Goal: Information Seeking & Learning: Learn about a topic

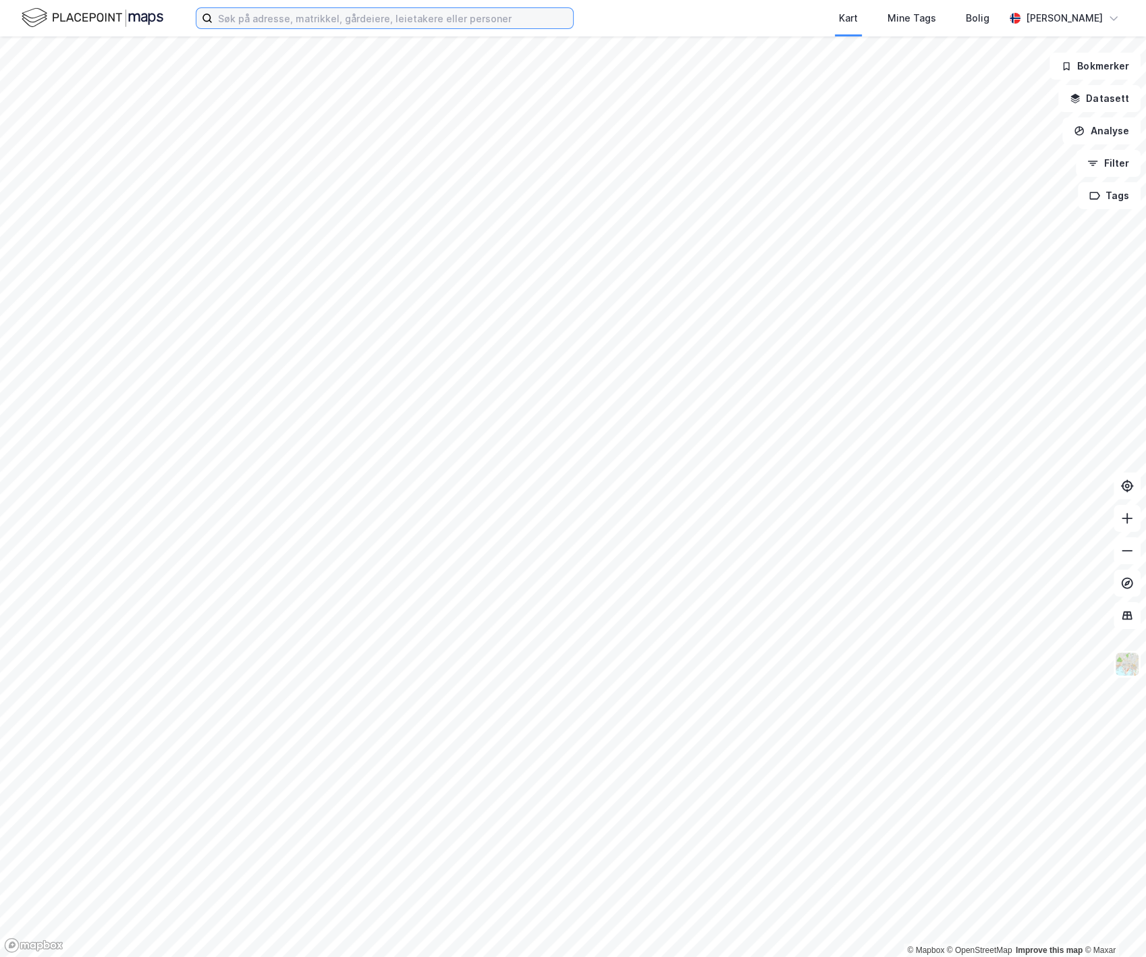
click at [329, 18] on input at bounding box center [393, 18] width 360 height 20
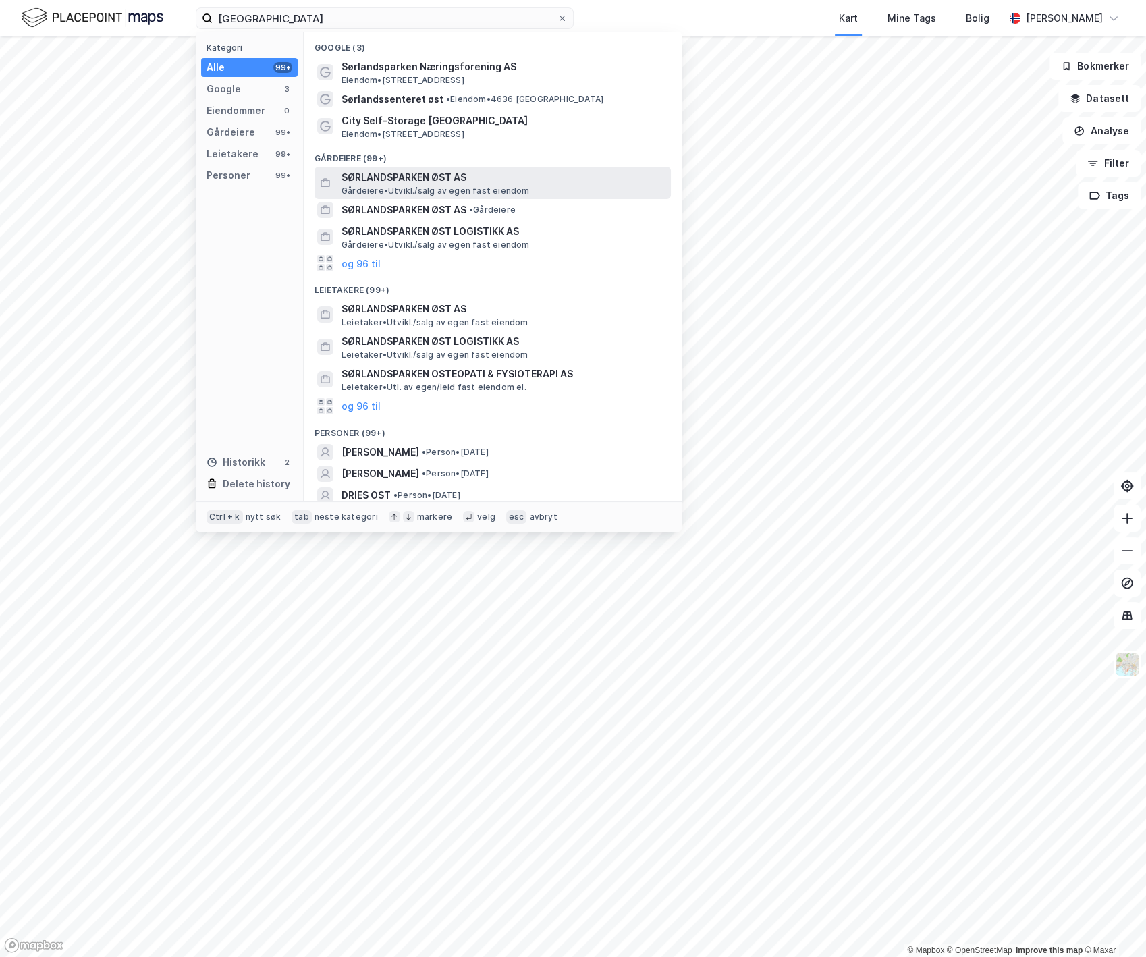
click at [437, 178] on span "SØRLANDSPARKEN ØST AS" at bounding box center [504, 177] width 324 height 16
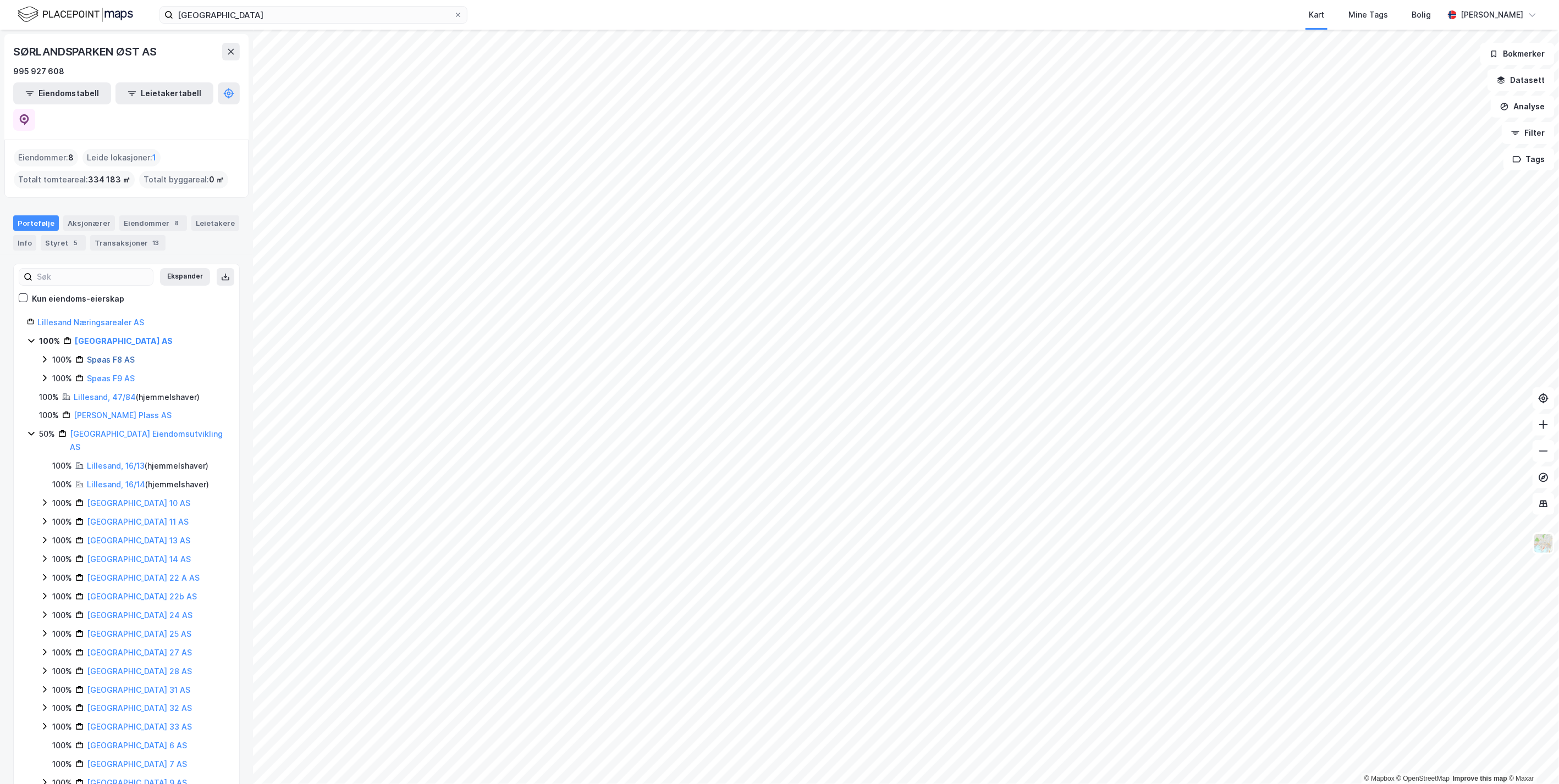
click at [97, 355] on link "Spøas F8 AS" at bounding box center [111, 359] width 48 height 9
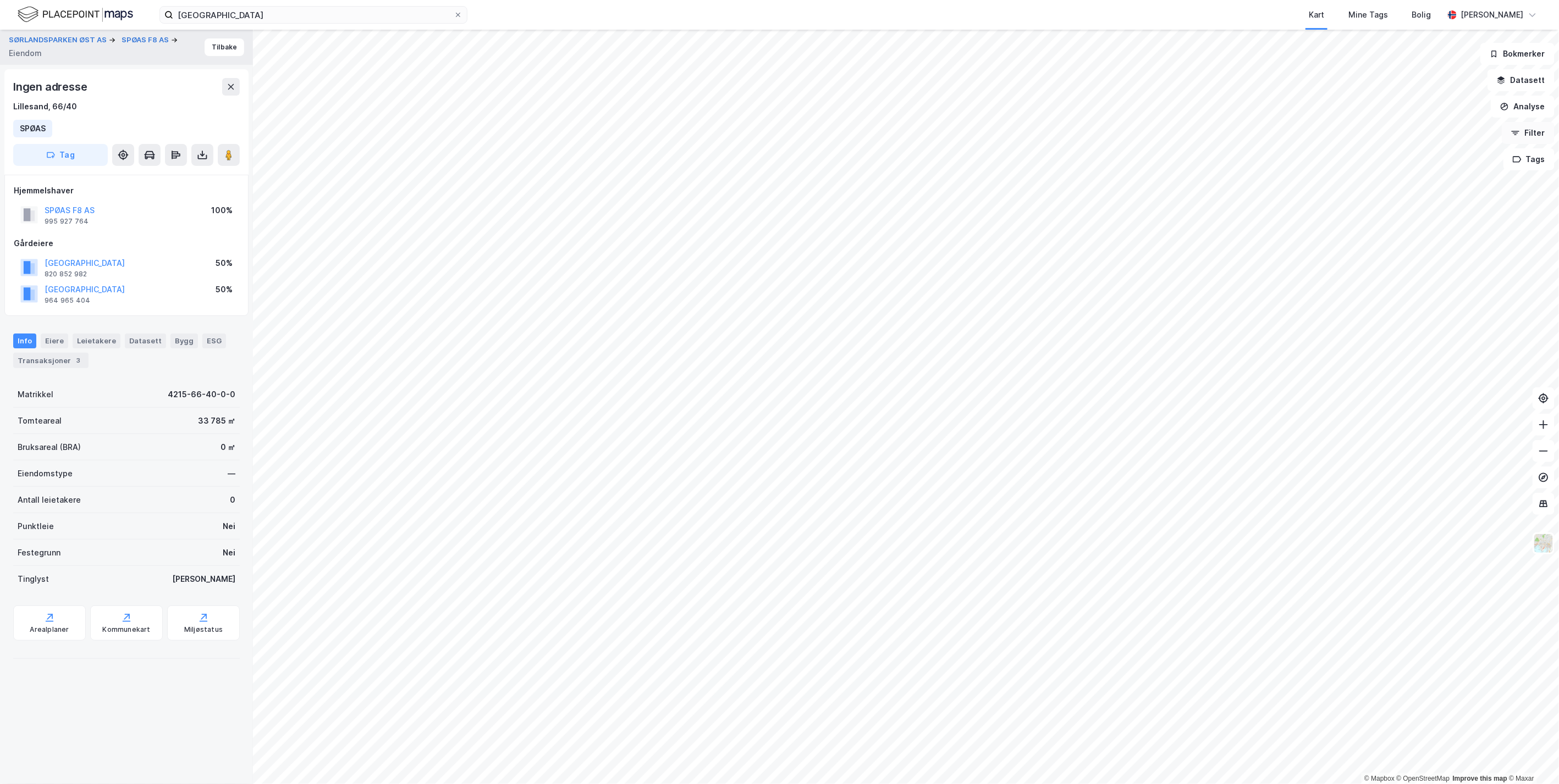
click at [933, 136] on button "Filter" at bounding box center [1527, 133] width 53 height 22
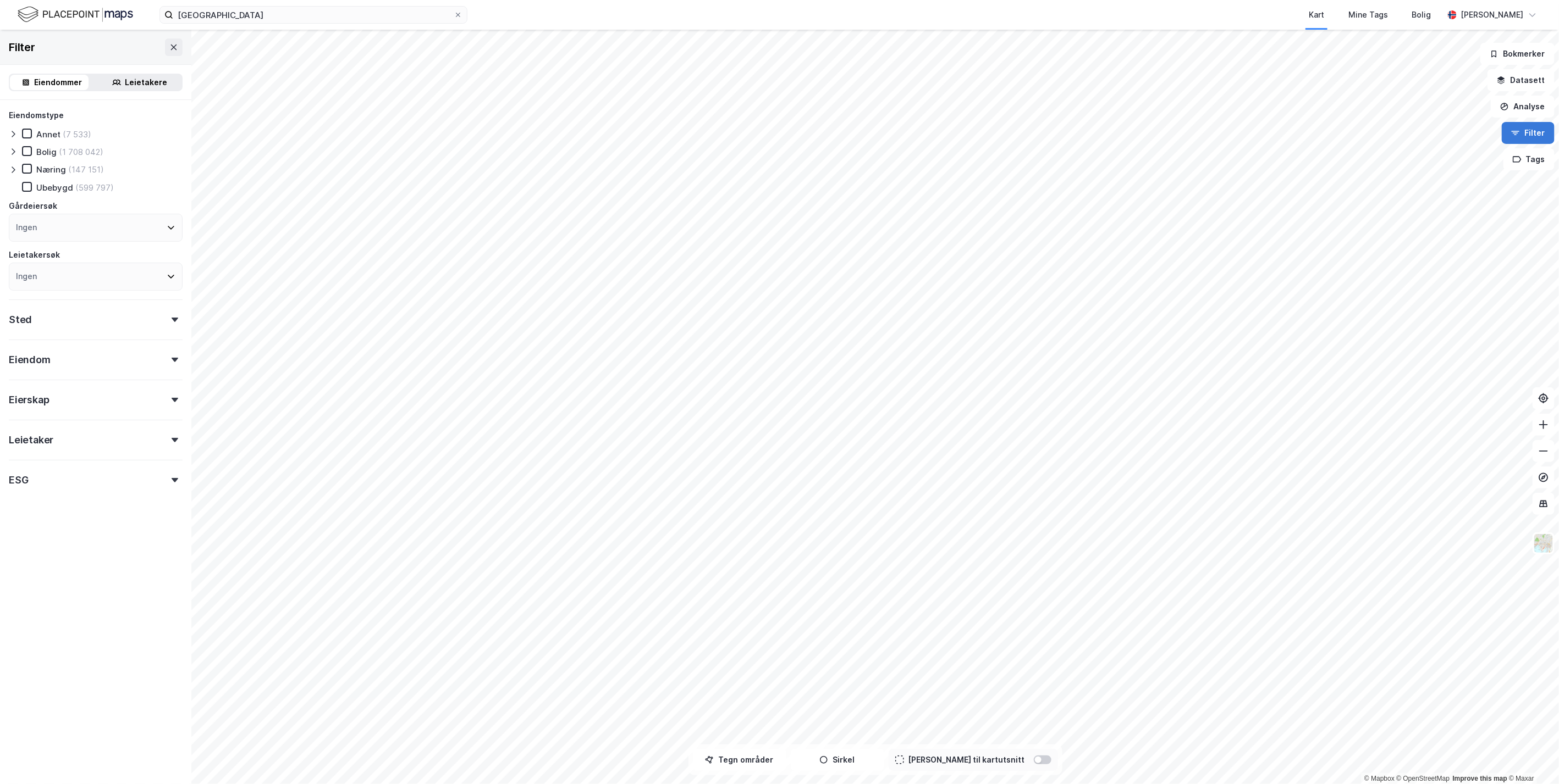
click at [933, 127] on button "Filter" at bounding box center [1527, 133] width 53 height 22
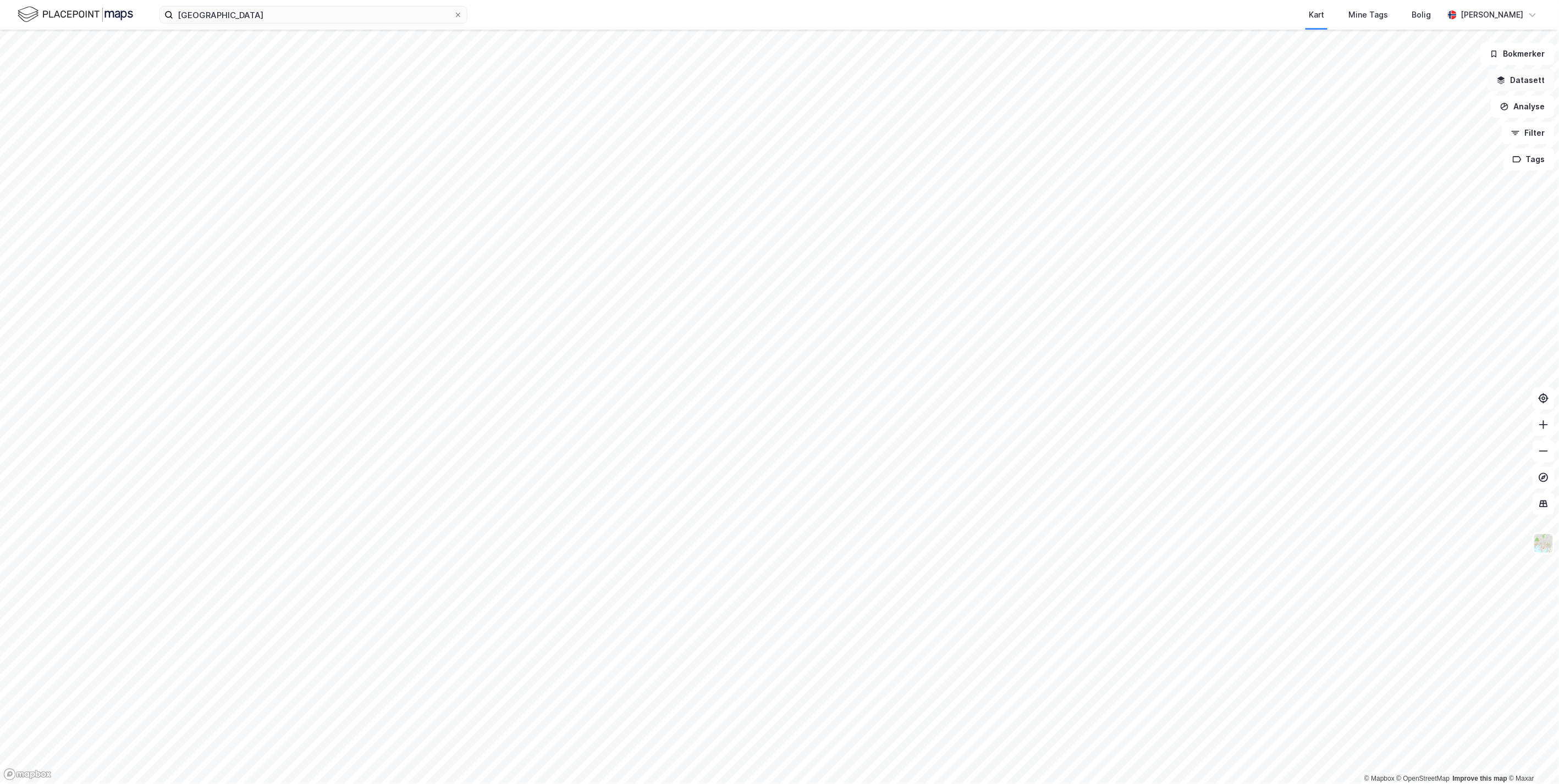
click at [933, 82] on button "Datasett" at bounding box center [1521, 80] width 67 height 22
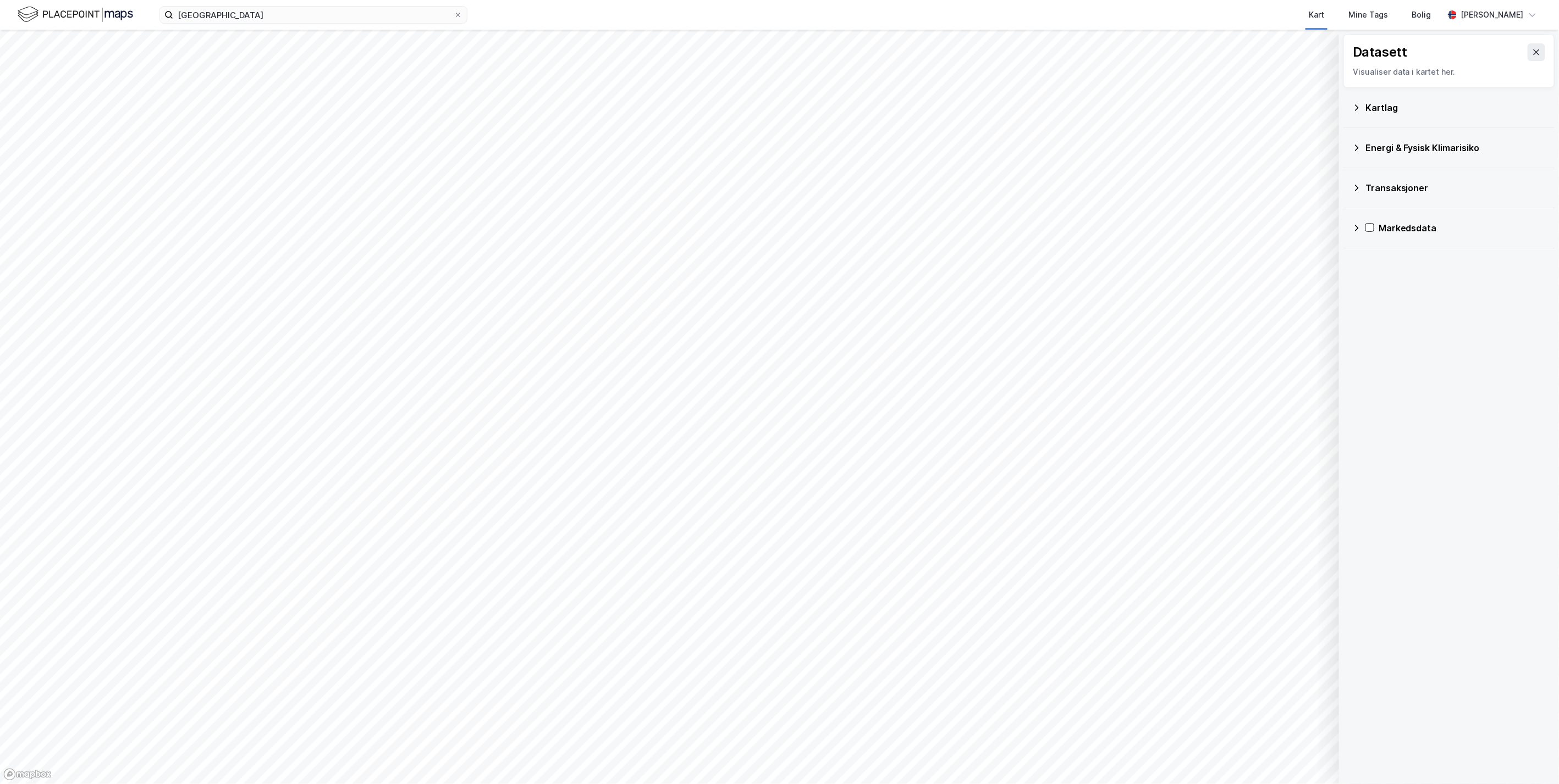
click at [933, 110] on div "Kartlag" at bounding box center [1449, 107] width 194 height 26
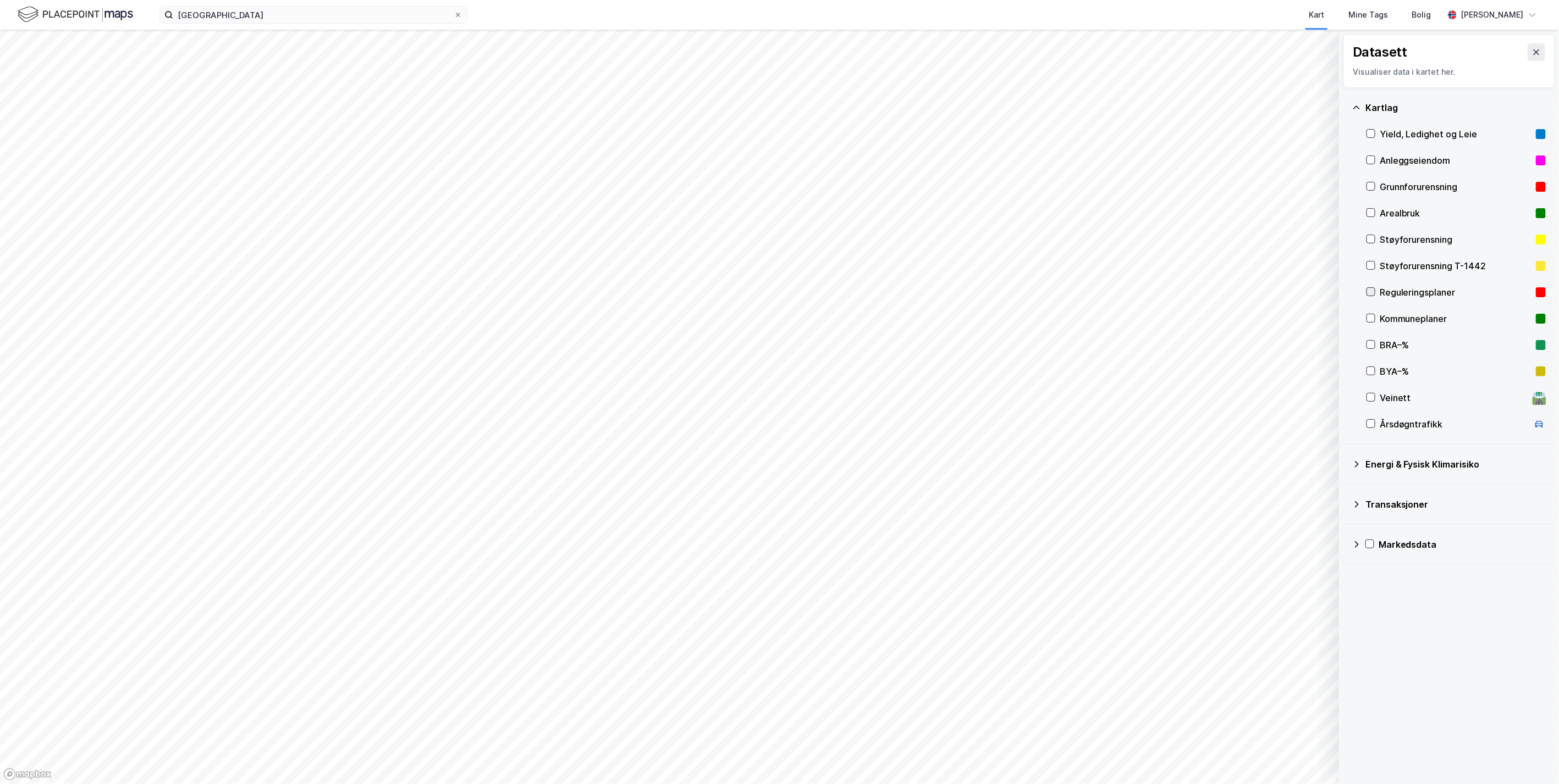
click at [933, 293] on icon at bounding box center [1370, 291] width 7 height 7
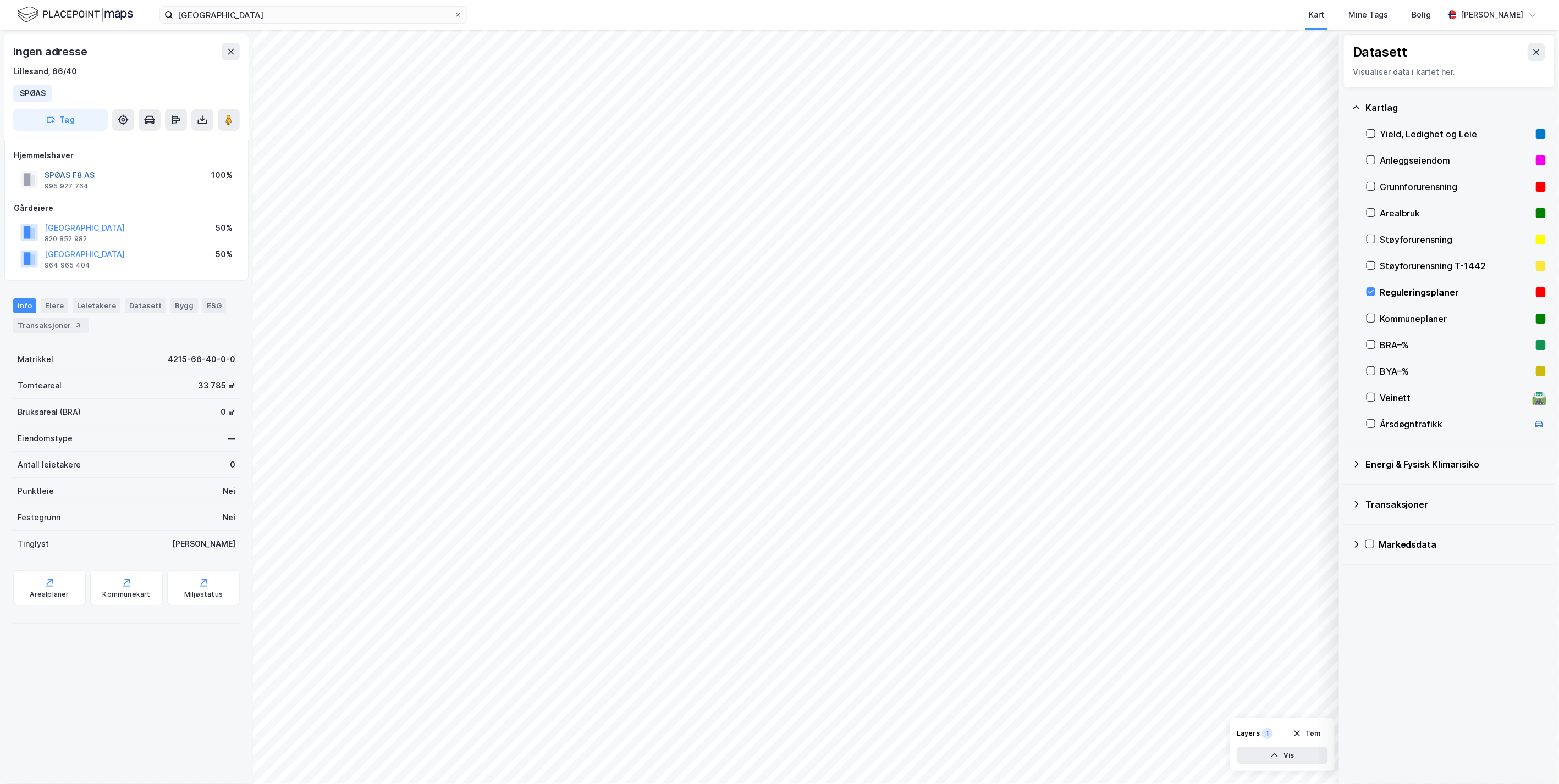
click at [0, 0] on button "SPØAS F8 AS" at bounding box center [0, 0] width 0 height 0
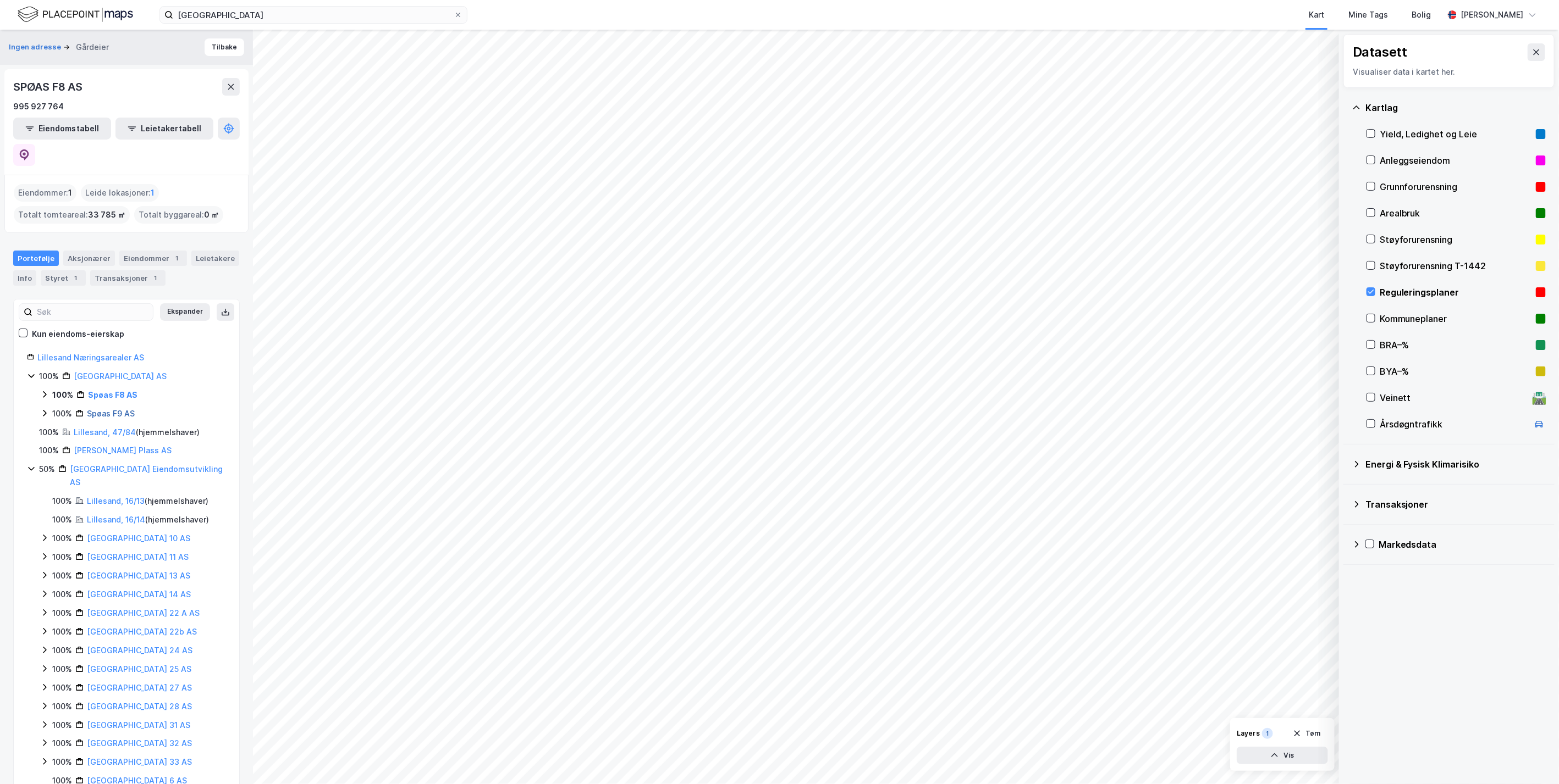
click at [121, 409] on link "Spøas F9 AS" at bounding box center [111, 413] width 48 height 9
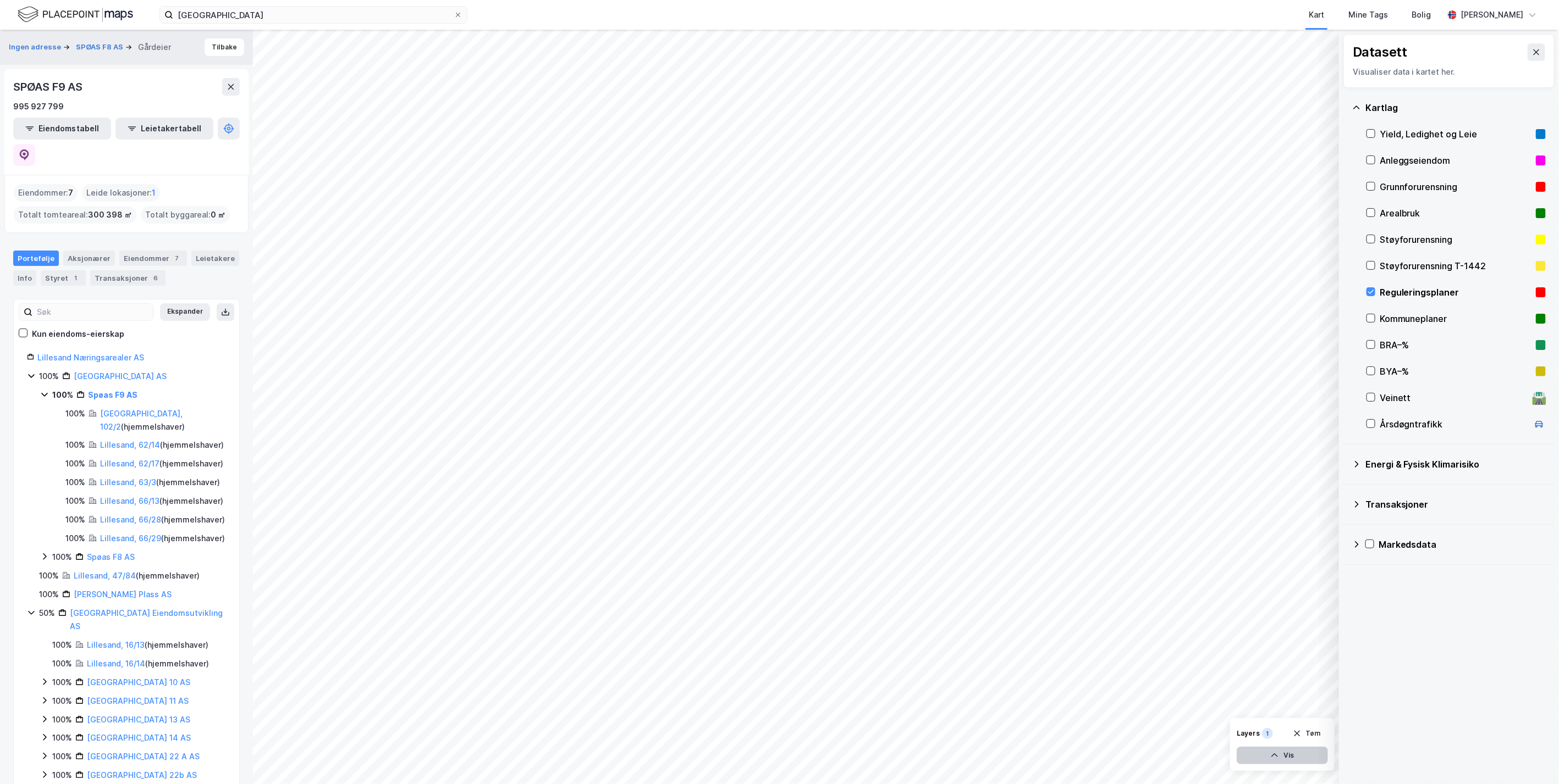
click at [933, 753] on button "Vis" at bounding box center [1282, 756] width 91 height 18
click at [933, 734] on icon at bounding box center [1277, 731] width 9 height 9
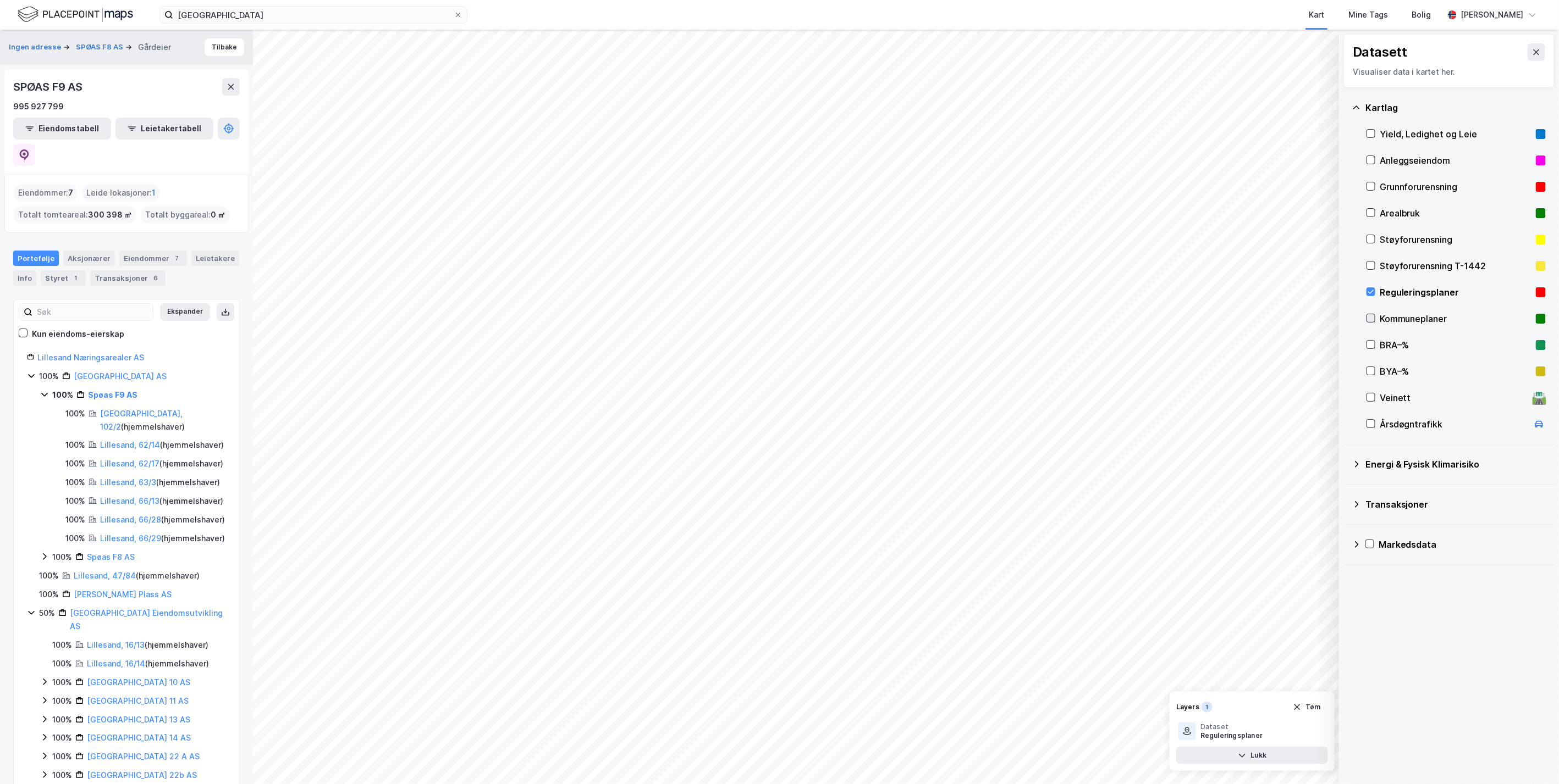
click at [933, 319] on icon at bounding box center [1370, 318] width 7 height 7
click at [933, 291] on icon at bounding box center [1370, 291] width 6 height 4
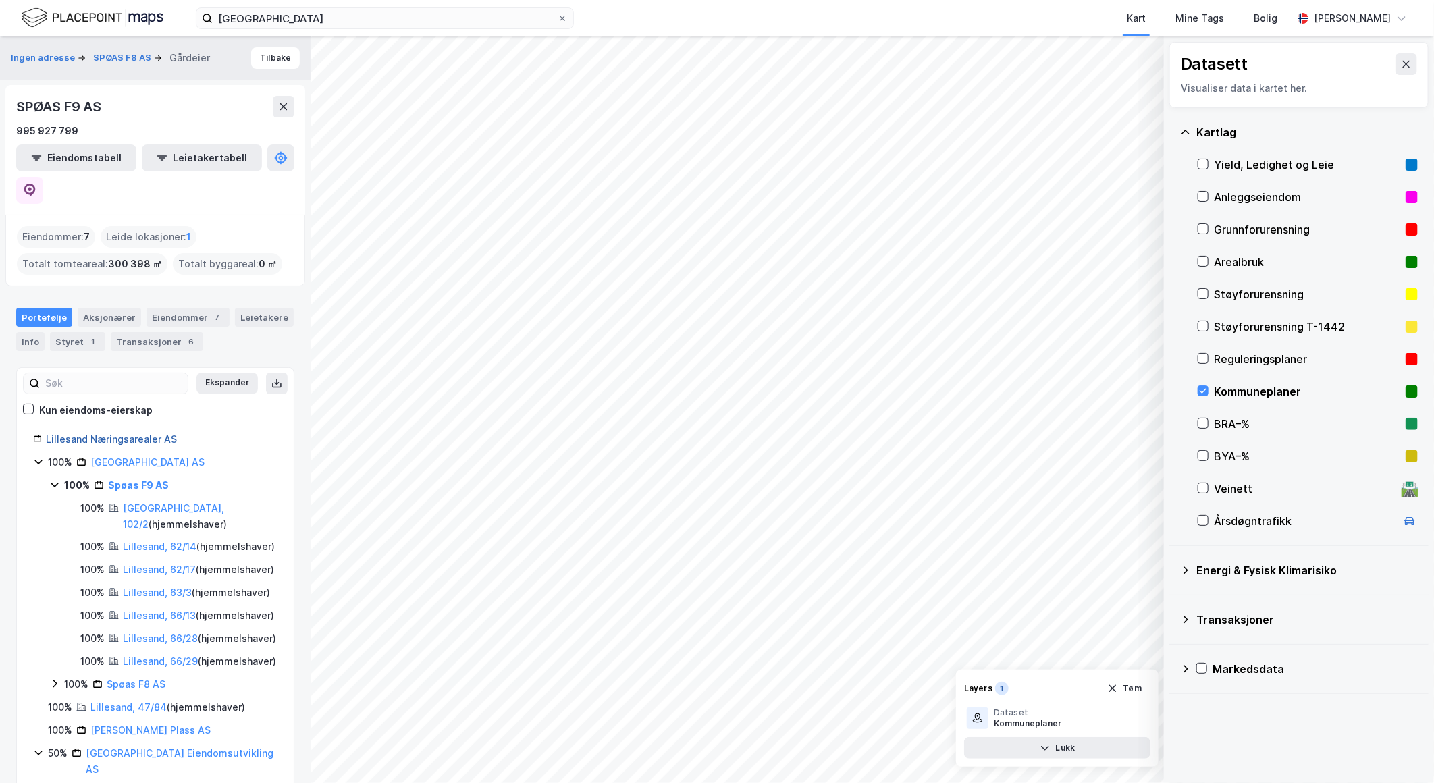
click at [144, 433] on link "Lillesand Næringsarealer AS" at bounding box center [111, 438] width 131 height 11
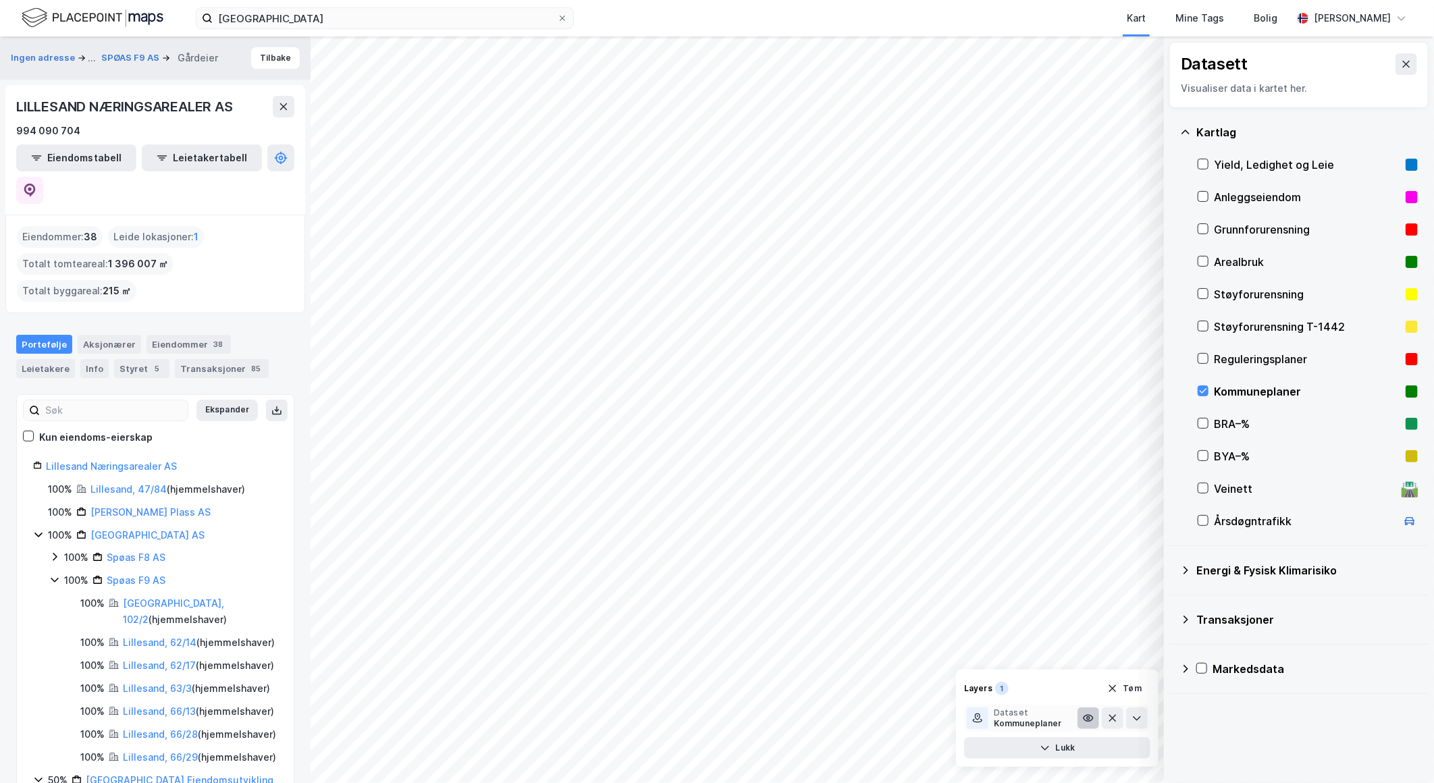
click at [1091, 710] on button at bounding box center [1088, 718] width 22 height 22
click at [1145, 65] on icon at bounding box center [1406, 64] width 7 height 7
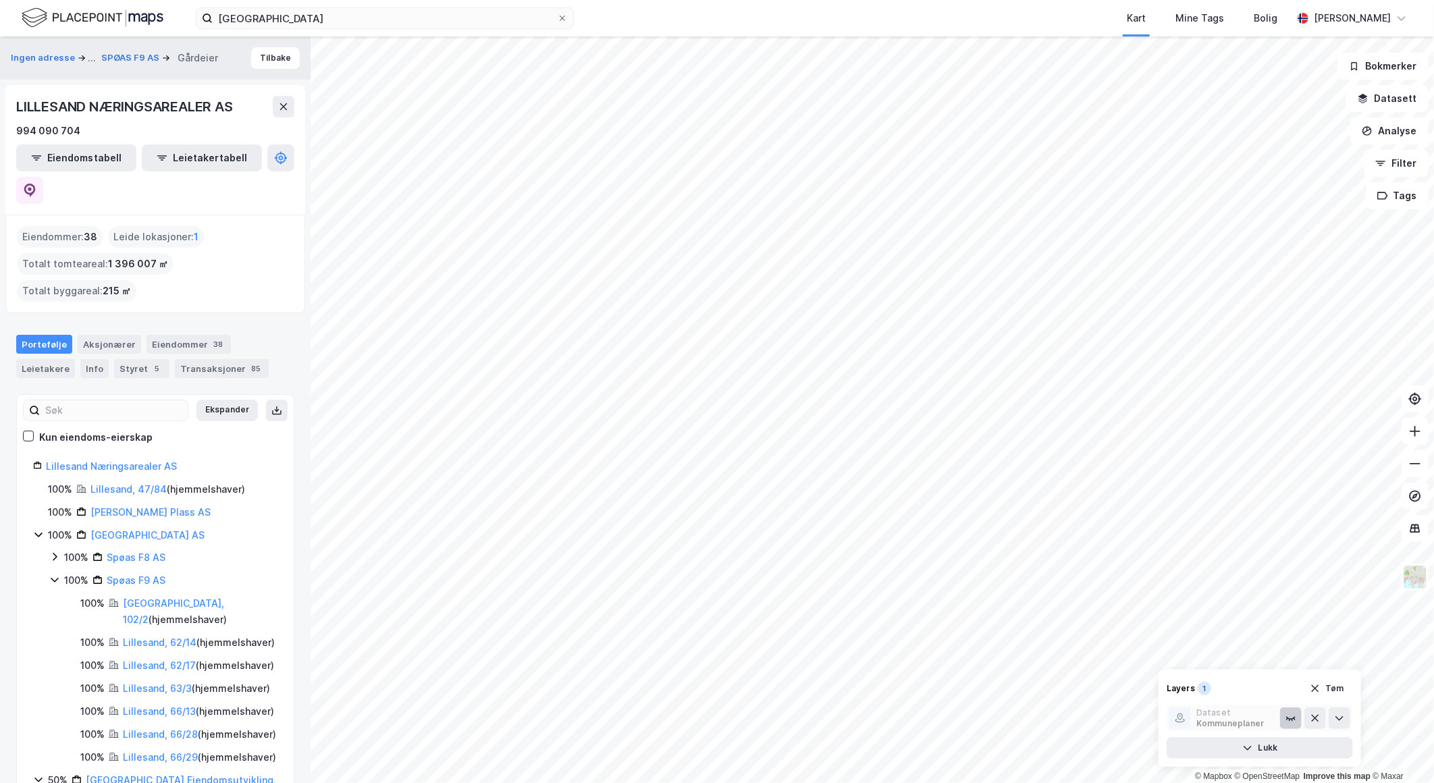
click at [1145, 719] on icon at bounding box center [1287, 718] width 1 height 1
click at [1145, 719] on icon at bounding box center [1290, 719] width 9 height 6
drag, startPoint x: 1338, startPoint y: 730, endPoint x: 1338, endPoint y: 716, distance: 14.2
click at [1145, 716] on icon at bounding box center [1339, 718] width 11 height 11
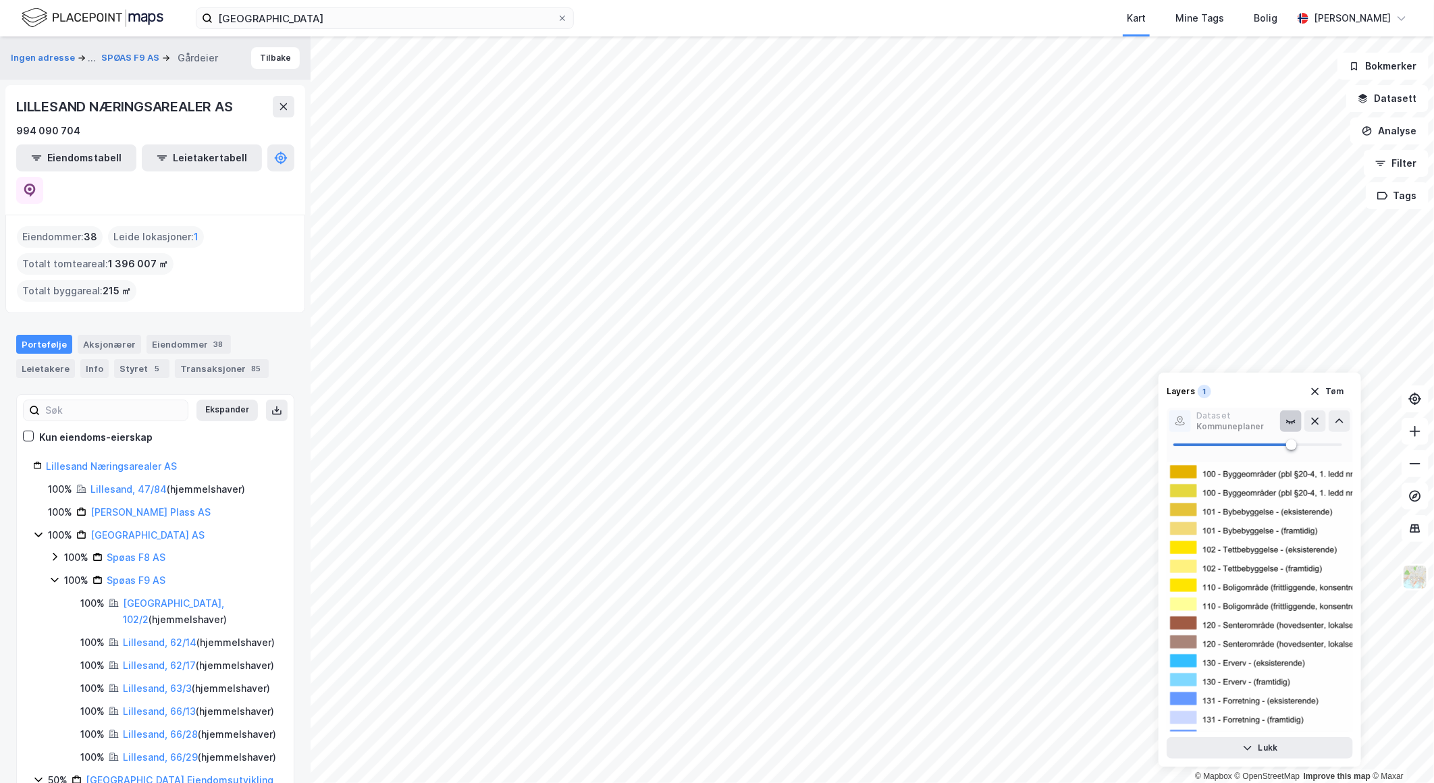
click at [1145, 420] on icon at bounding box center [1290, 421] width 11 height 11
click at [1145, 422] on icon at bounding box center [1339, 421] width 11 height 11
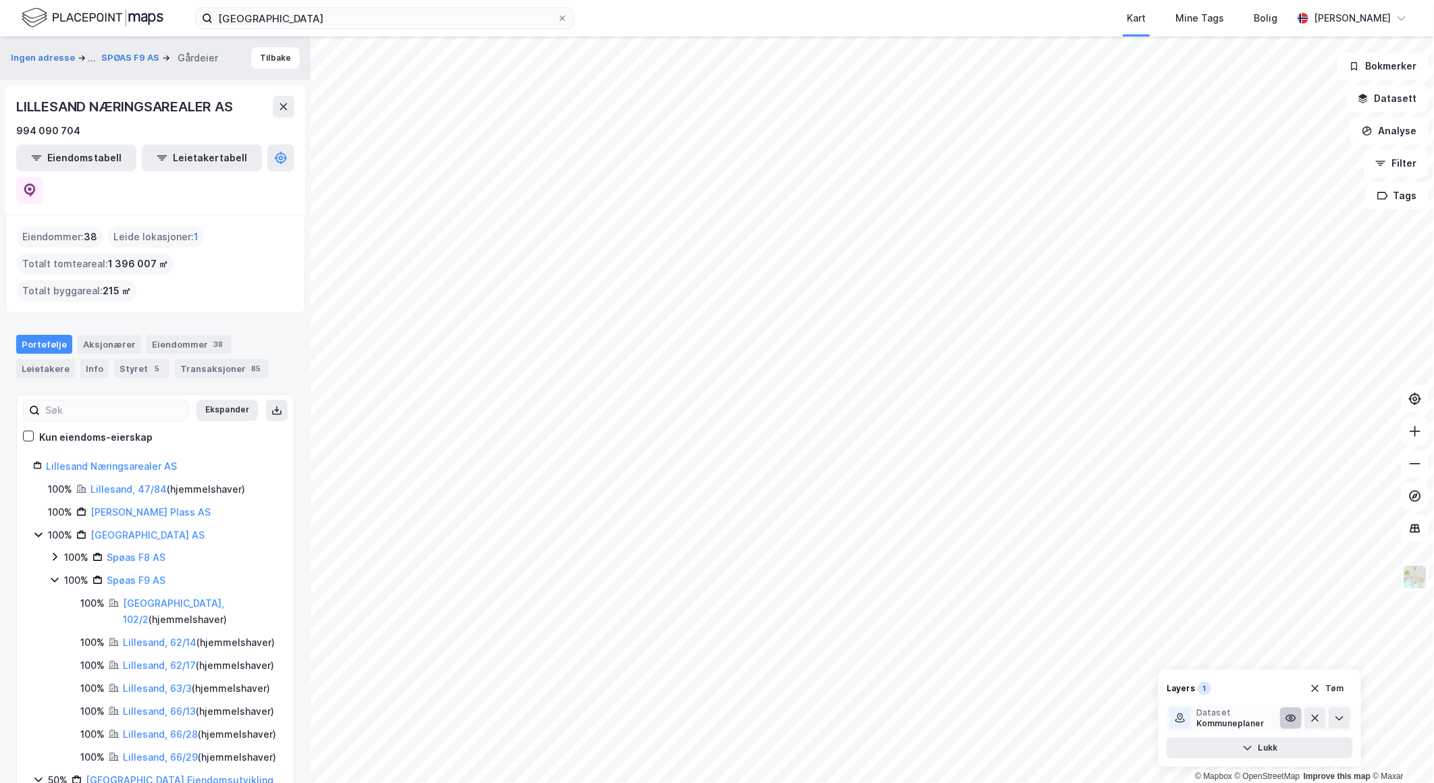
click at [1145, 714] on icon at bounding box center [1290, 718] width 11 height 11
click at [1145, 102] on button "Datasett" at bounding box center [1387, 98] width 82 height 27
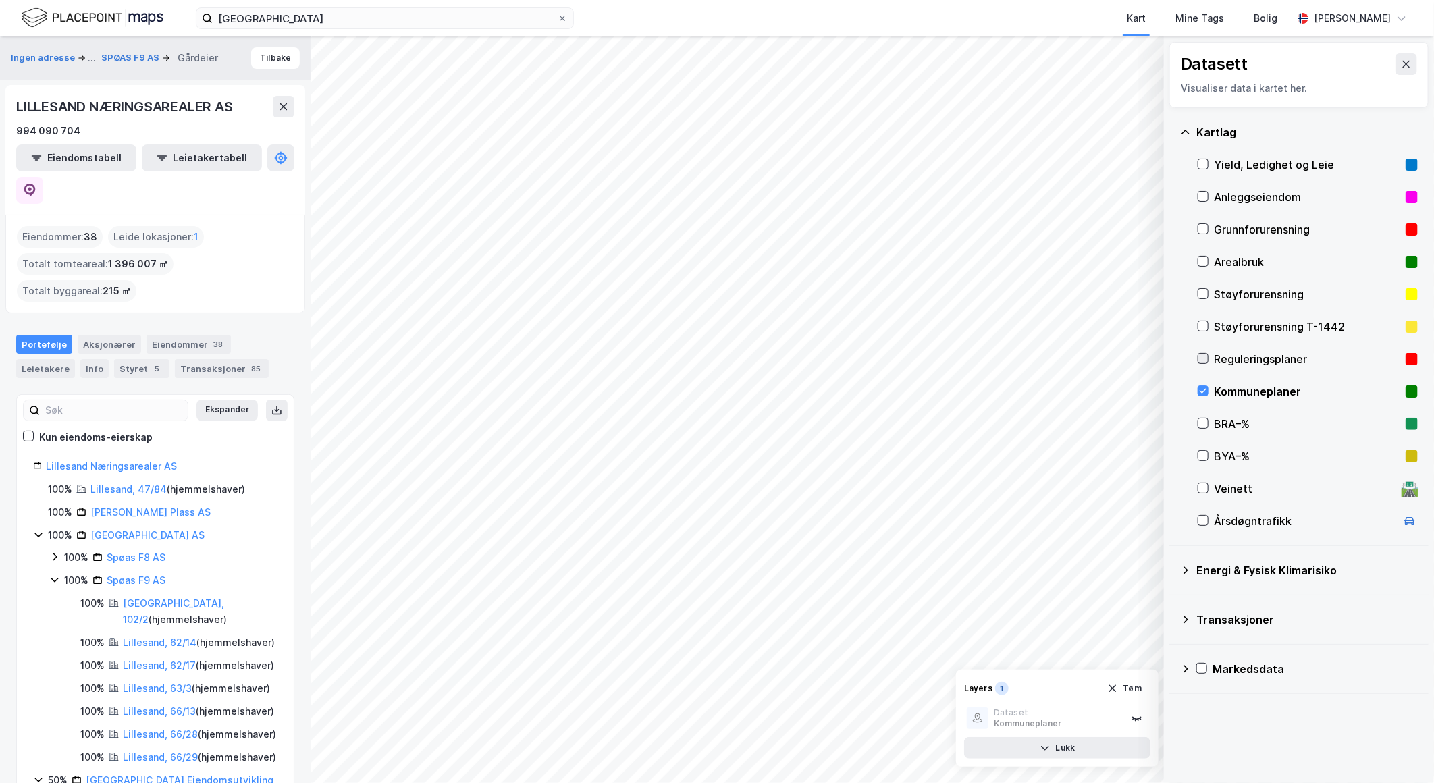
click at [1145, 356] on icon at bounding box center [1202, 358] width 9 height 9
click at [1085, 718] on icon at bounding box center [1088, 718] width 11 height 11
click at [1145, 61] on icon at bounding box center [1406, 64] width 11 height 11
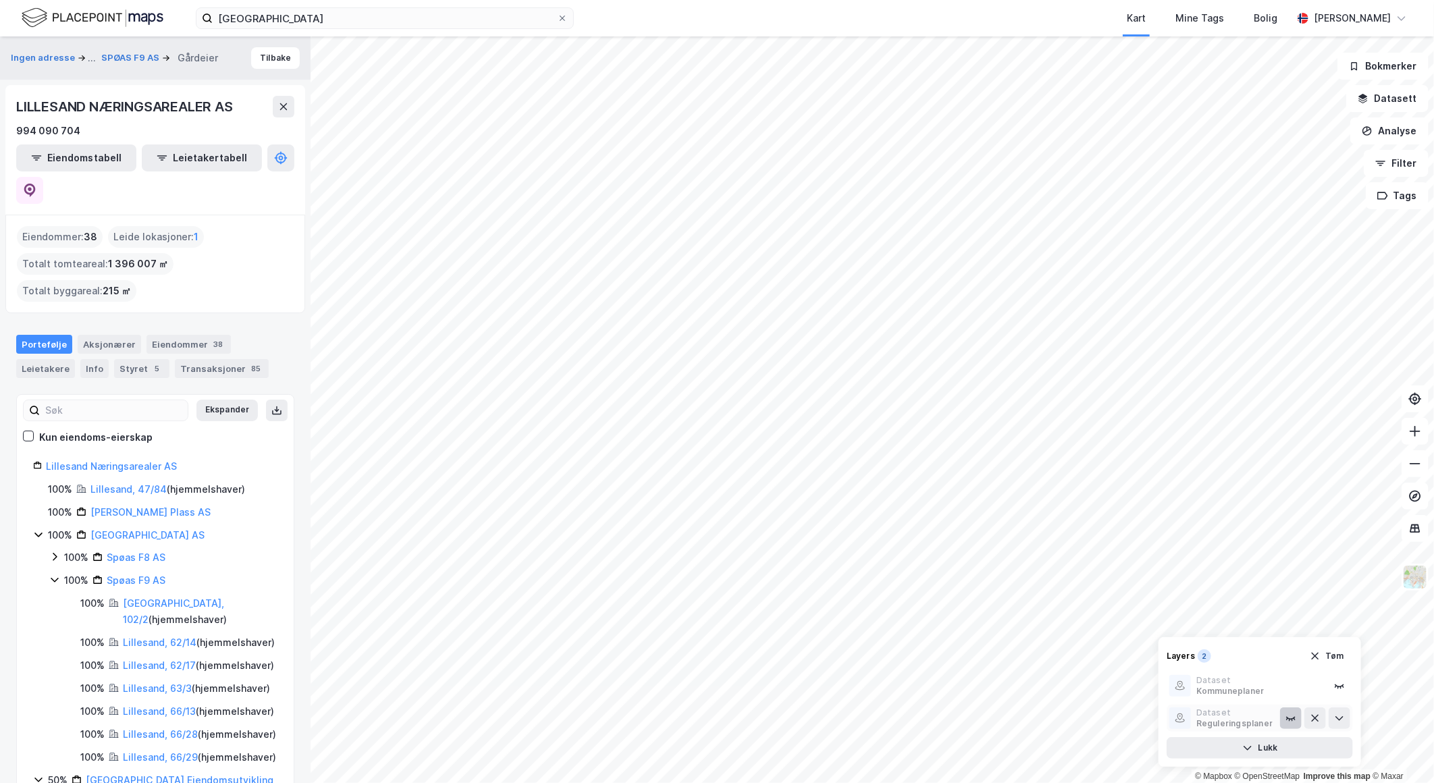
click at [1145, 718] on icon at bounding box center [1290, 718] width 11 height 11
click at [1145, 721] on icon at bounding box center [1290, 719] width 9 height 6
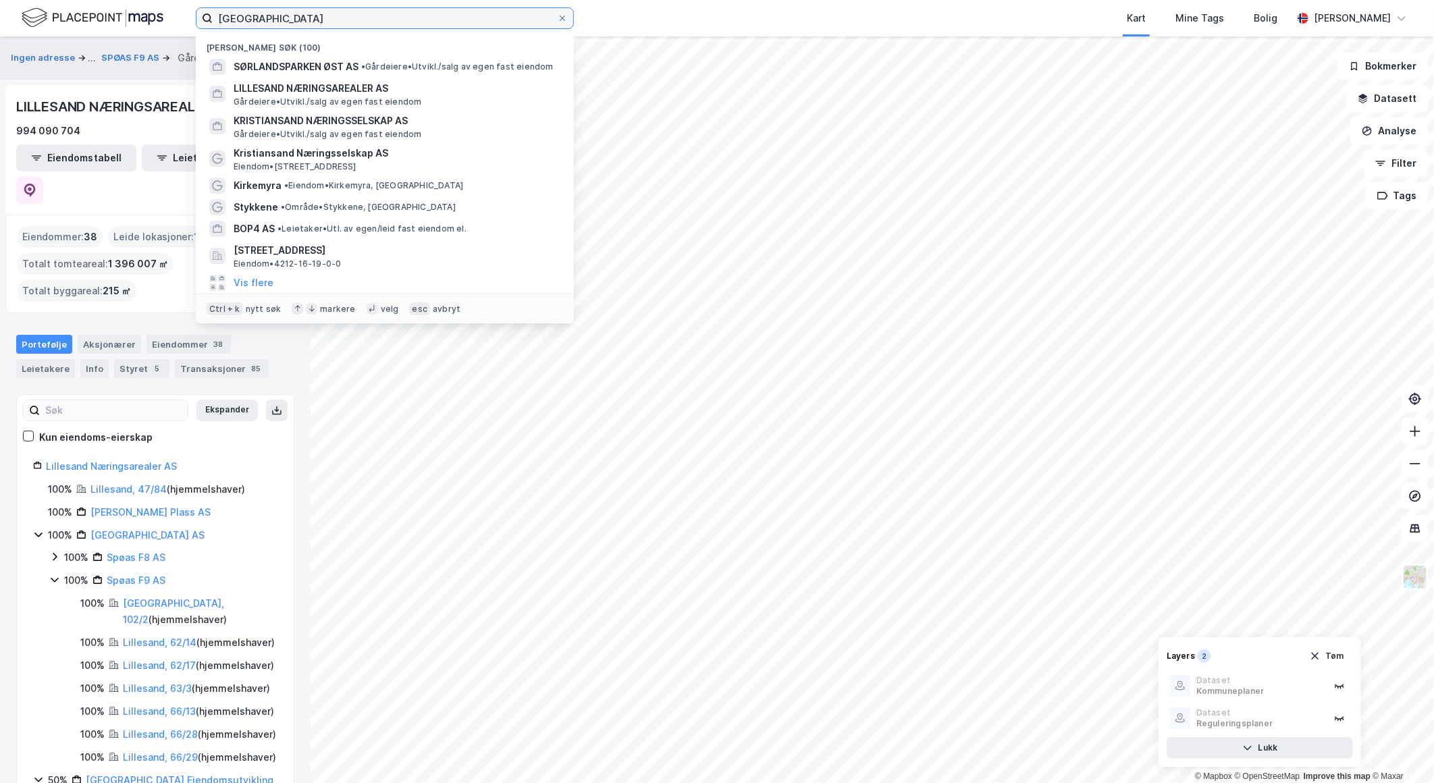
drag, startPoint x: 358, startPoint y: 20, endPoint x: 116, endPoint y: 38, distance: 243.0
click at [110, 16] on div "sørlandsparken øst [GEOGRAPHIC_DATA] (100) SØRLANDSPARKEN ØST AS • Gårdeiere • …" at bounding box center [717, 18] width 1434 height 36
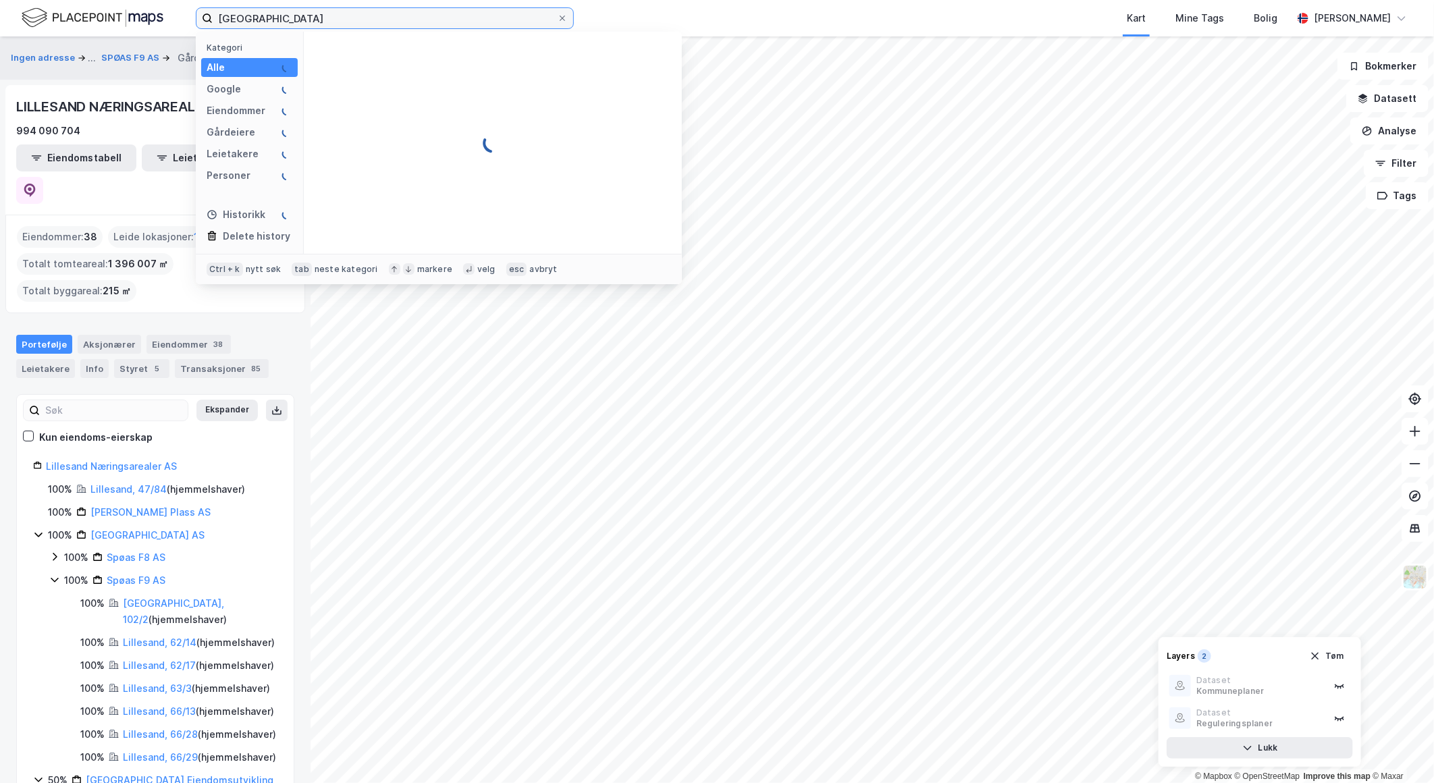
type input "[GEOGRAPHIC_DATA]"
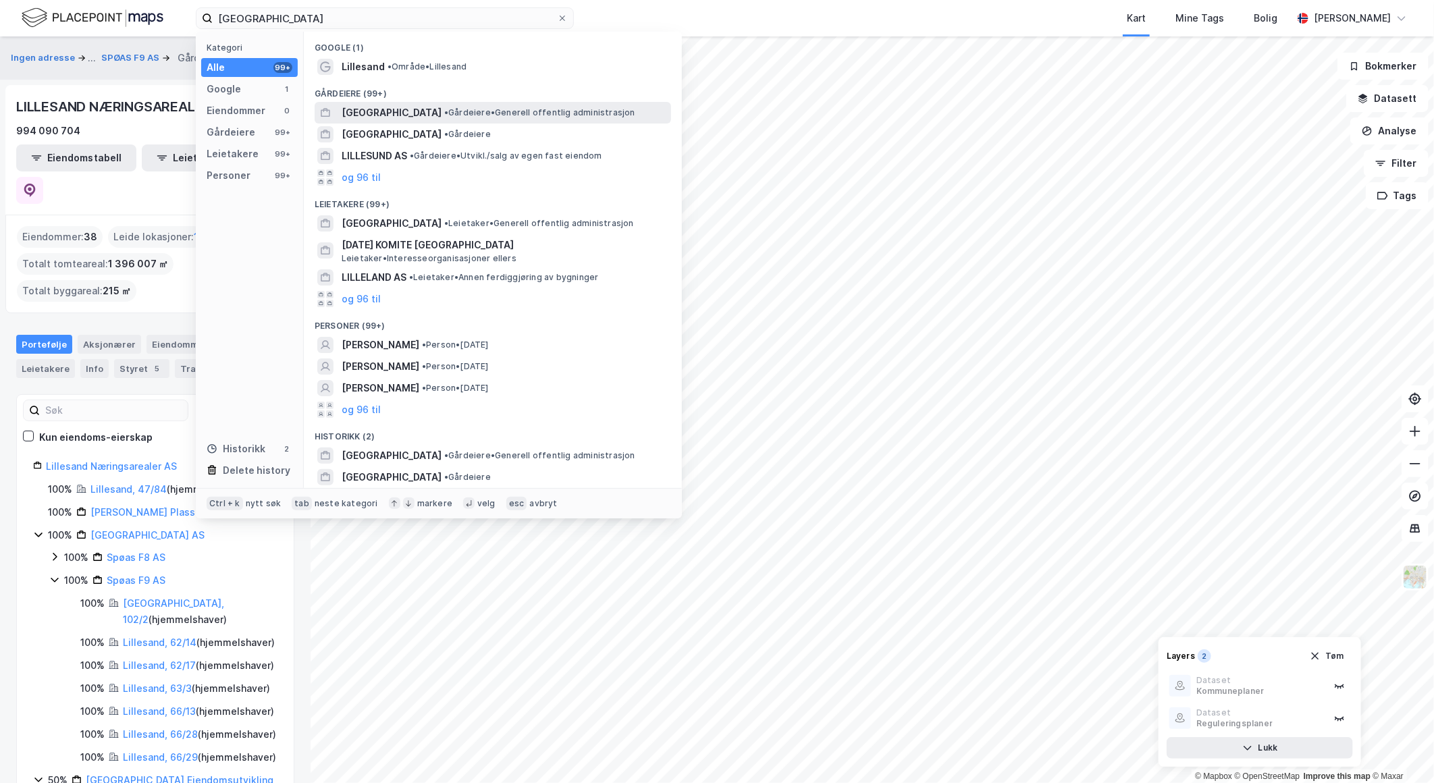
click at [390, 113] on span "[GEOGRAPHIC_DATA]" at bounding box center [392, 113] width 100 height 16
